Goal: Communication & Community: Answer question/provide support

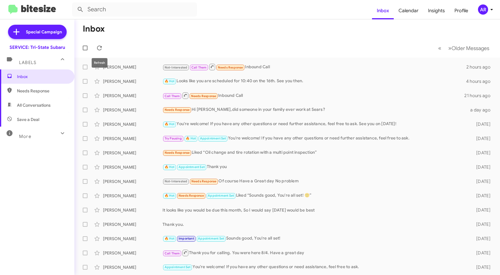
click at [102, 48] on icon at bounding box center [99, 47] width 7 height 7
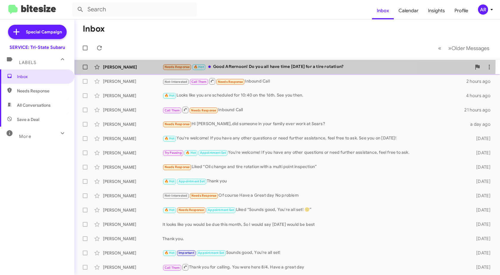
click at [116, 64] on div "[PERSON_NAME]" at bounding box center [133, 67] width 60 height 6
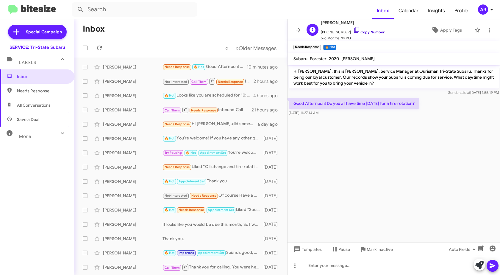
click at [353, 29] on icon at bounding box center [356, 29] width 7 height 7
click at [362, 266] on div at bounding box center [394, 265] width 213 height 19
click at [353, 31] on icon at bounding box center [356, 29] width 7 height 7
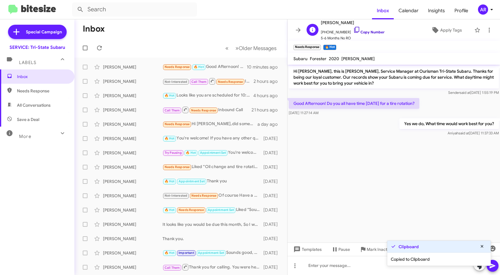
click at [353, 31] on icon at bounding box center [356, 29] width 7 height 7
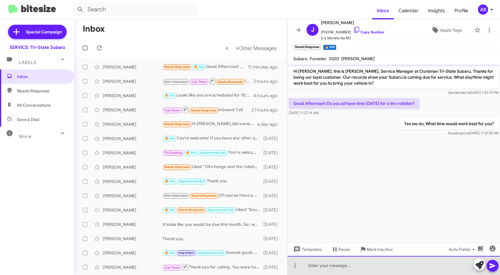
click at [383, 260] on div at bounding box center [394, 265] width 213 height 19
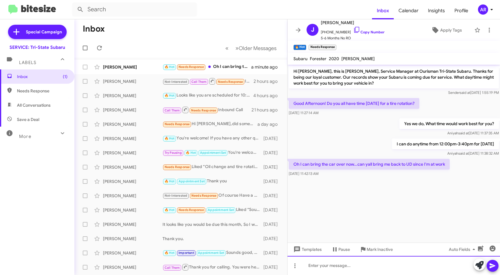
click at [365, 265] on div at bounding box center [394, 265] width 213 height 19
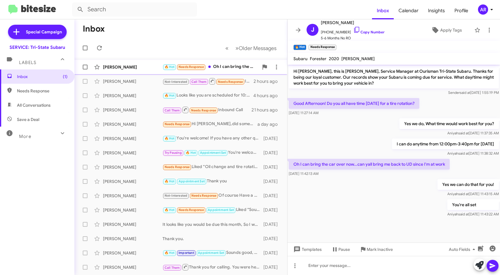
click at [110, 69] on div "[PERSON_NAME]" at bounding box center [133, 67] width 60 height 6
click at [51, 78] on span "Inbox" at bounding box center [42, 77] width 51 height 6
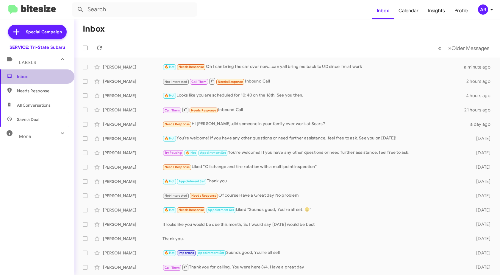
click at [51, 78] on span "Inbox" at bounding box center [42, 77] width 51 height 6
click at [101, 47] on icon at bounding box center [99, 48] width 5 height 5
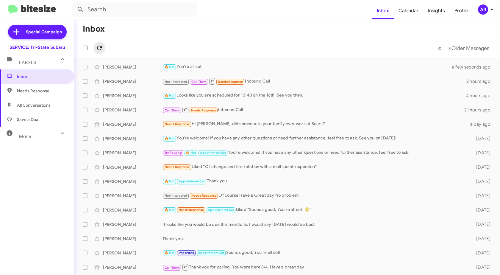
click at [99, 48] on icon at bounding box center [99, 47] width 7 height 7
